Goal: Task Accomplishment & Management: Use online tool/utility

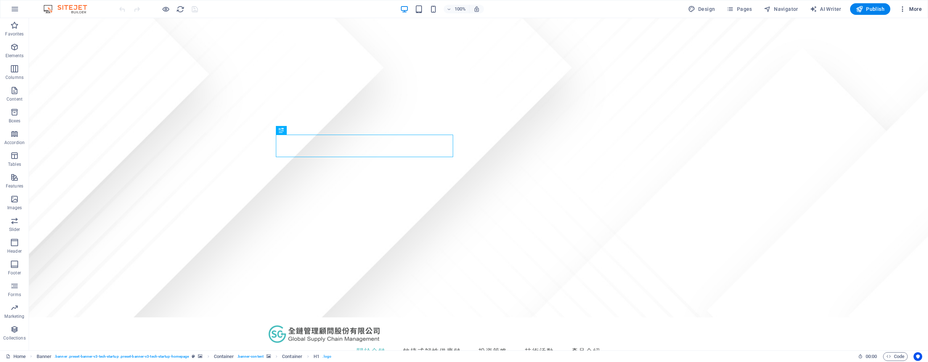
click at [522, 11] on span "More" at bounding box center [910, 8] width 23 height 7
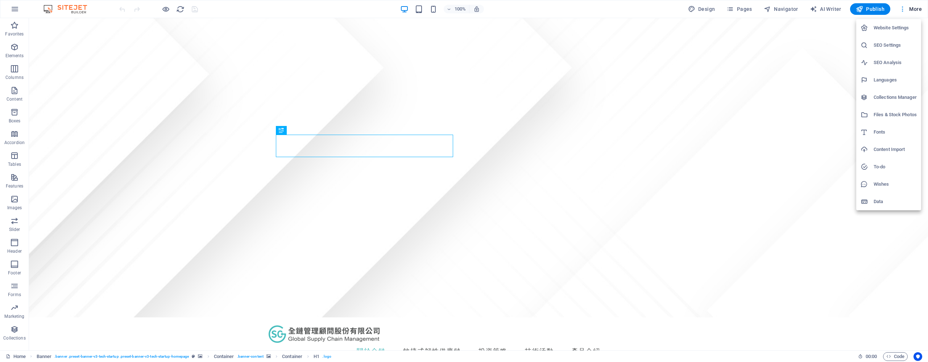
click at [522, 11] on div at bounding box center [464, 181] width 928 height 362
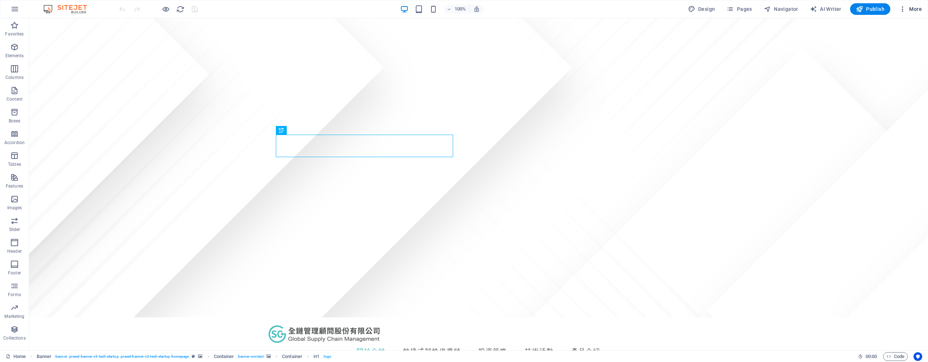
click at [522, 10] on icon "button" at bounding box center [902, 8] width 7 height 7
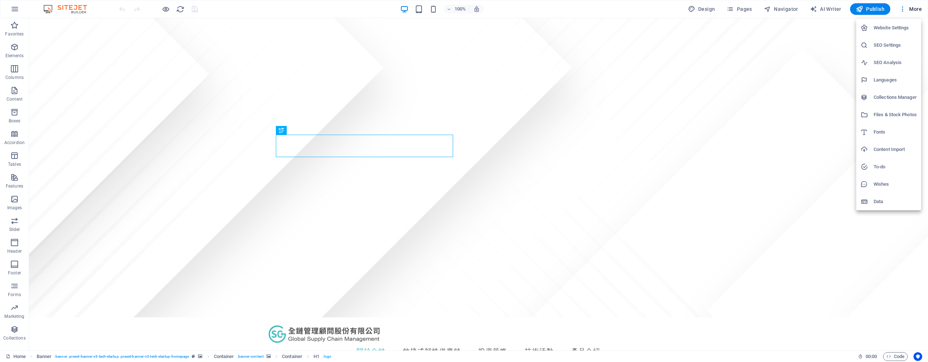
click at [522, 10] on div at bounding box center [464, 181] width 928 height 362
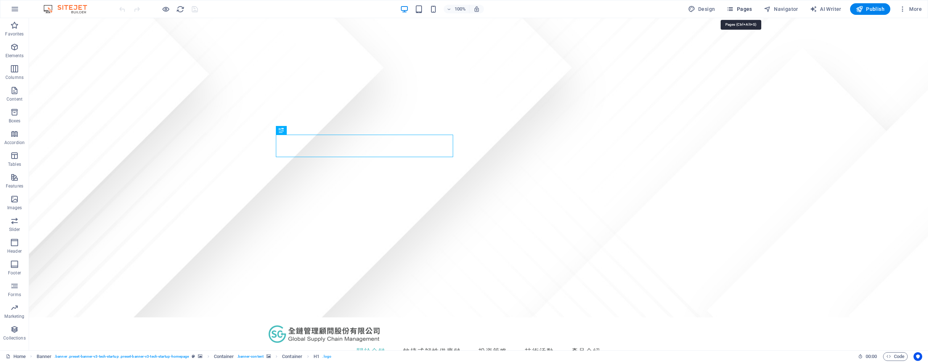
click at [522, 10] on span "Pages" at bounding box center [738, 8] width 25 height 7
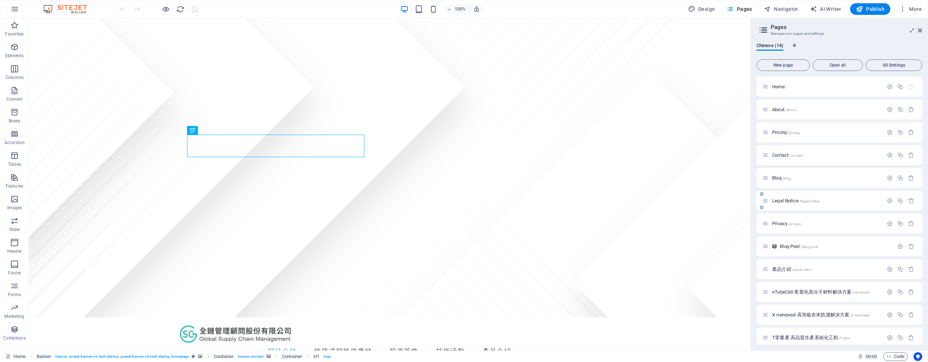
scroll to position [51, 0]
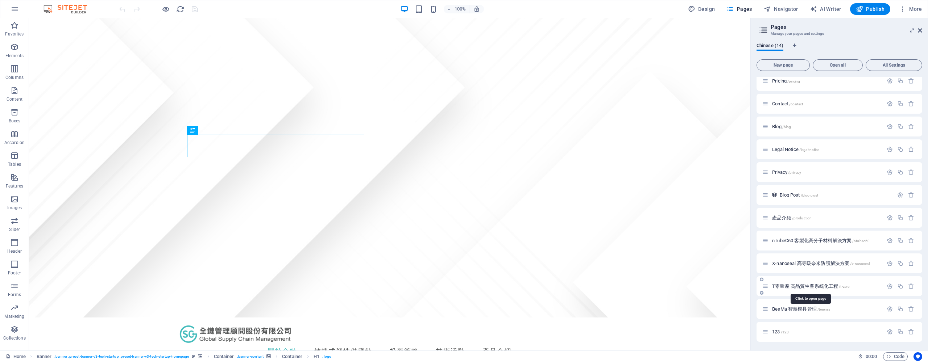
click at [522, 287] on span "T零量產 高品質生產系統化工程 /t-zero" at bounding box center [811, 286] width 78 height 5
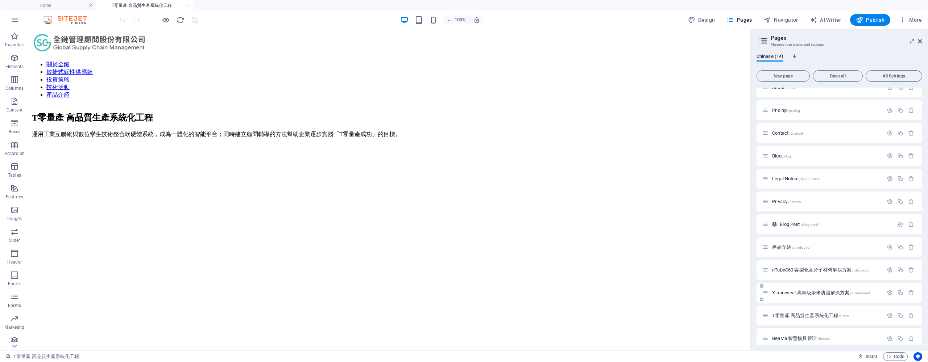
scroll to position [62, 0]
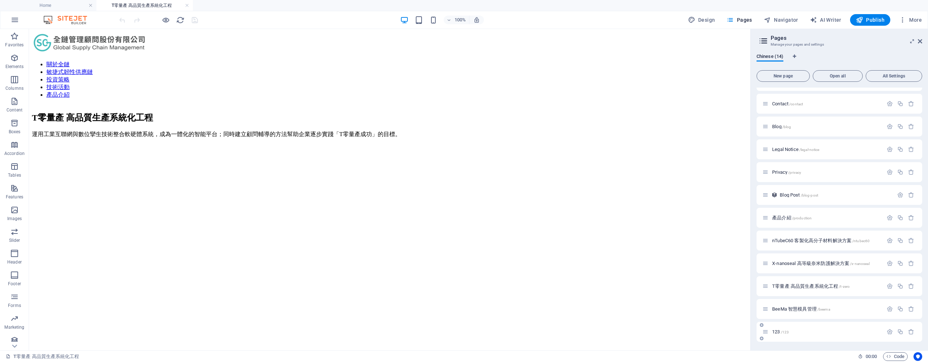
click at [522, 288] on span "123 /123" at bounding box center [780, 331] width 17 height 5
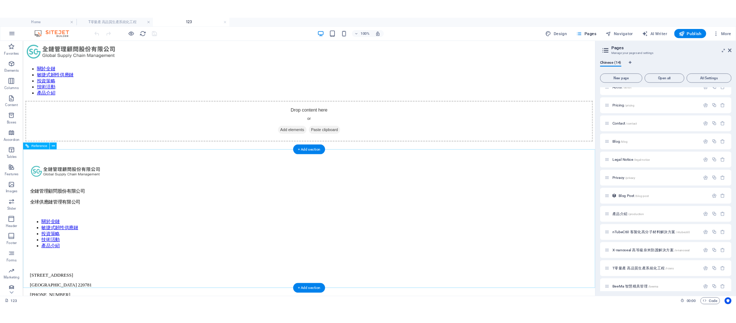
scroll to position [0, 0]
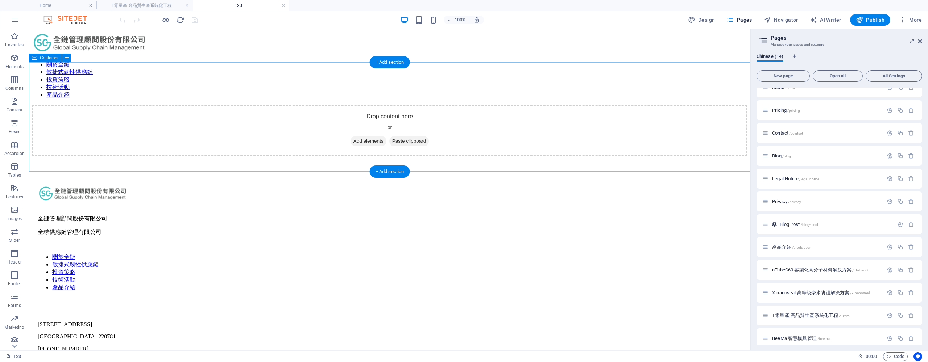
click at [383, 136] on span "Add elements" at bounding box center [368, 141] width 36 height 10
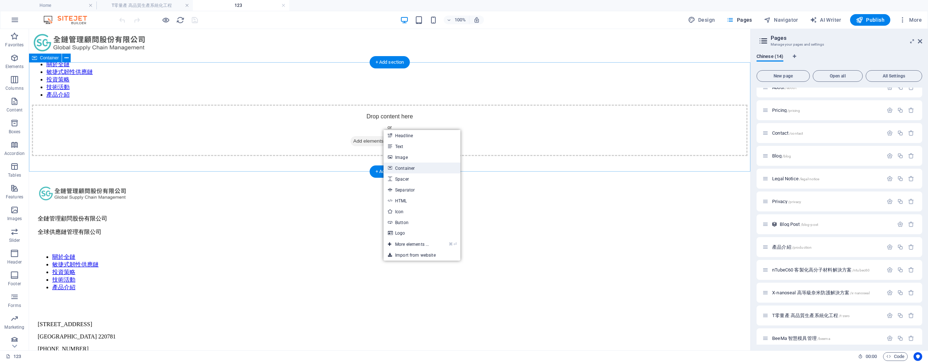
click at [408, 165] on link "Container" at bounding box center [421, 168] width 77 height 11
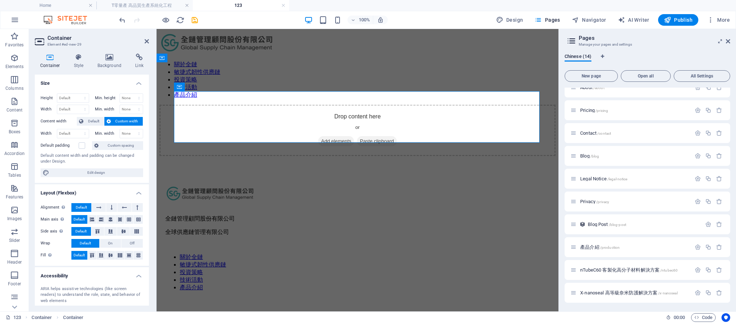
drag, startPoint x: 47, startPoint y: 37, endPoint x: 75, endPoint y: 40, distance: 27.3
click at [75, 40] on h2 "Container" at bounding box center [97, 38] width 101 height 7
click at [70, 39] on h2 "Container" at bounding box center [97, 38] width 101 height 7
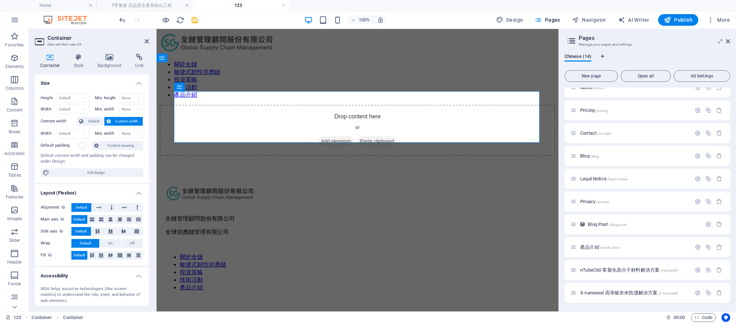
click at [69, 38] on h2 "Container" at bounding box center [97, 38] width 101 height 7
drag, startPoint x: 63, startPoint y: 37, endPoint x: 42, endPoint y: 37, distance: 20.3
click at [42, 37] on header "Container Element #ed-new-29" at bounding box center [92, 38] width 114 height 19
click at [83, 66] on h4 "Style" at bounding box center [80, 61] width 24 height 15
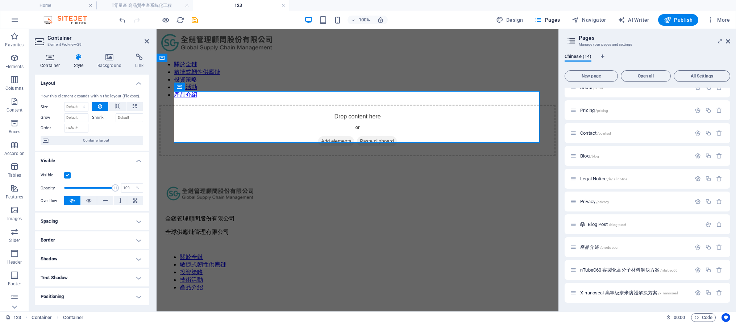
click at [55, 66] on h4 "Container" at bounding box center [52, 61] width 34 height 15
